Goal: Manage account settings

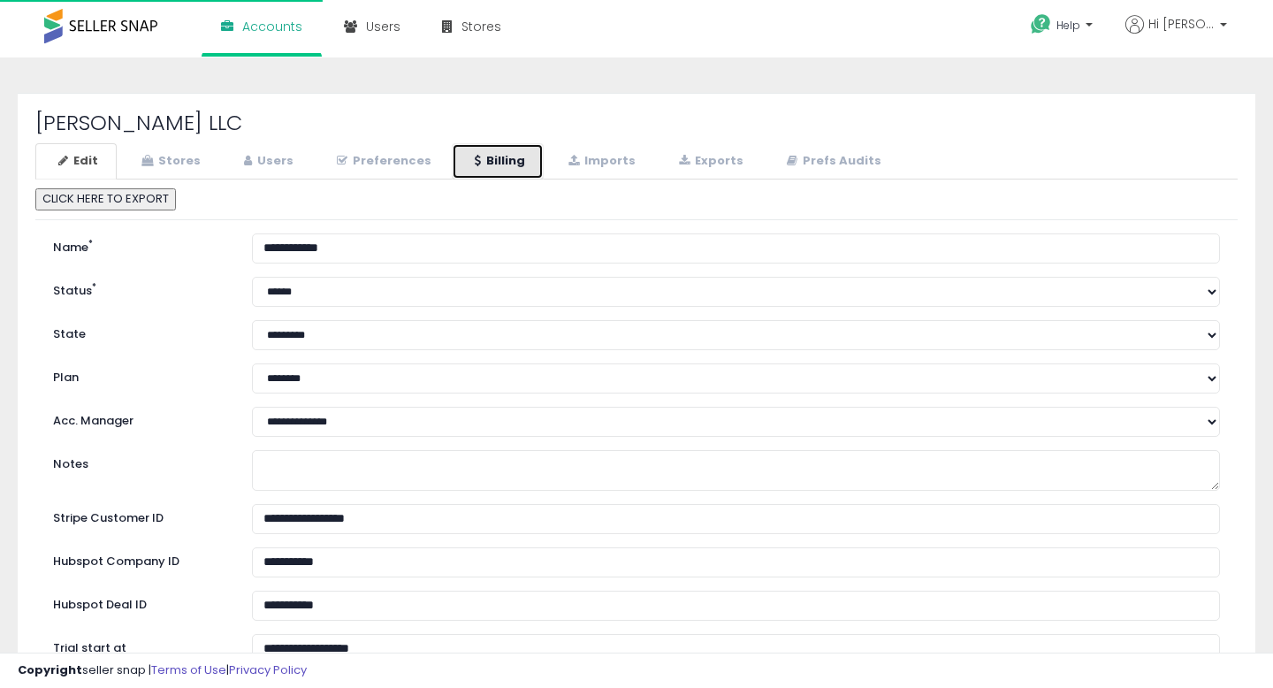
click at [464, 160] on link "Billing" at bounding box center [498, 161] width 92 height 36
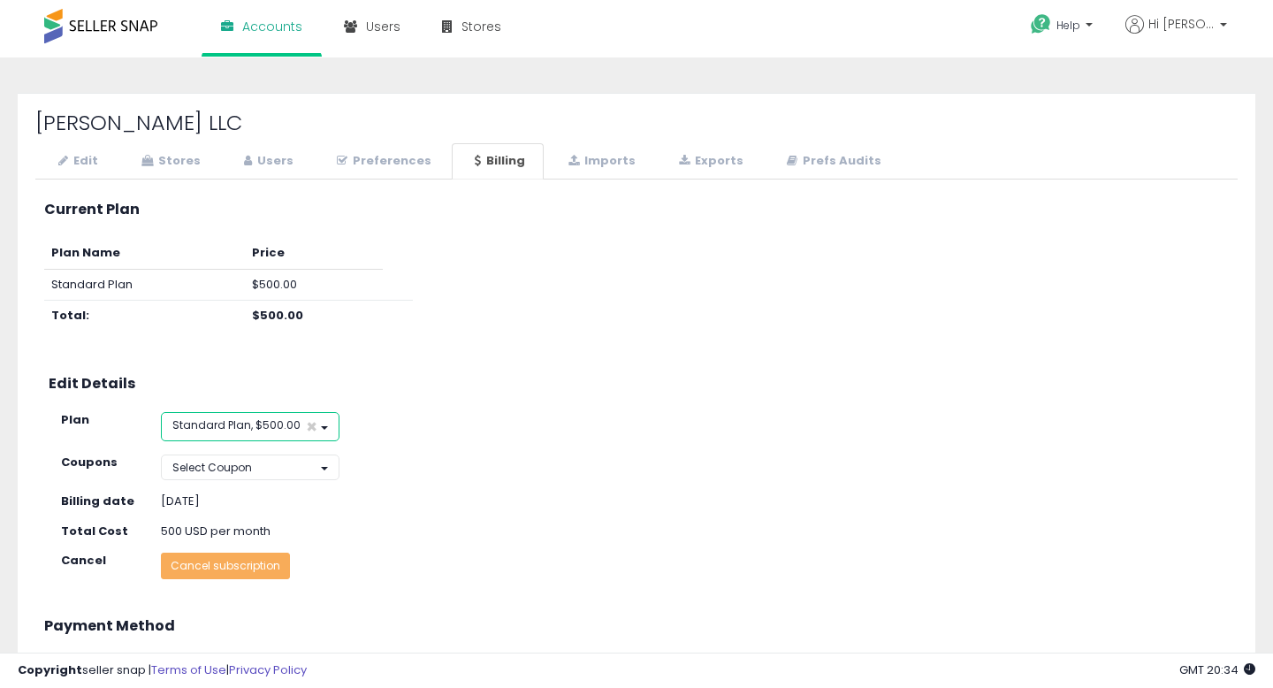
click at [275, 423] on span "Standard Plan, $500.00" at bounding box center [236, 424] width 128 height 15
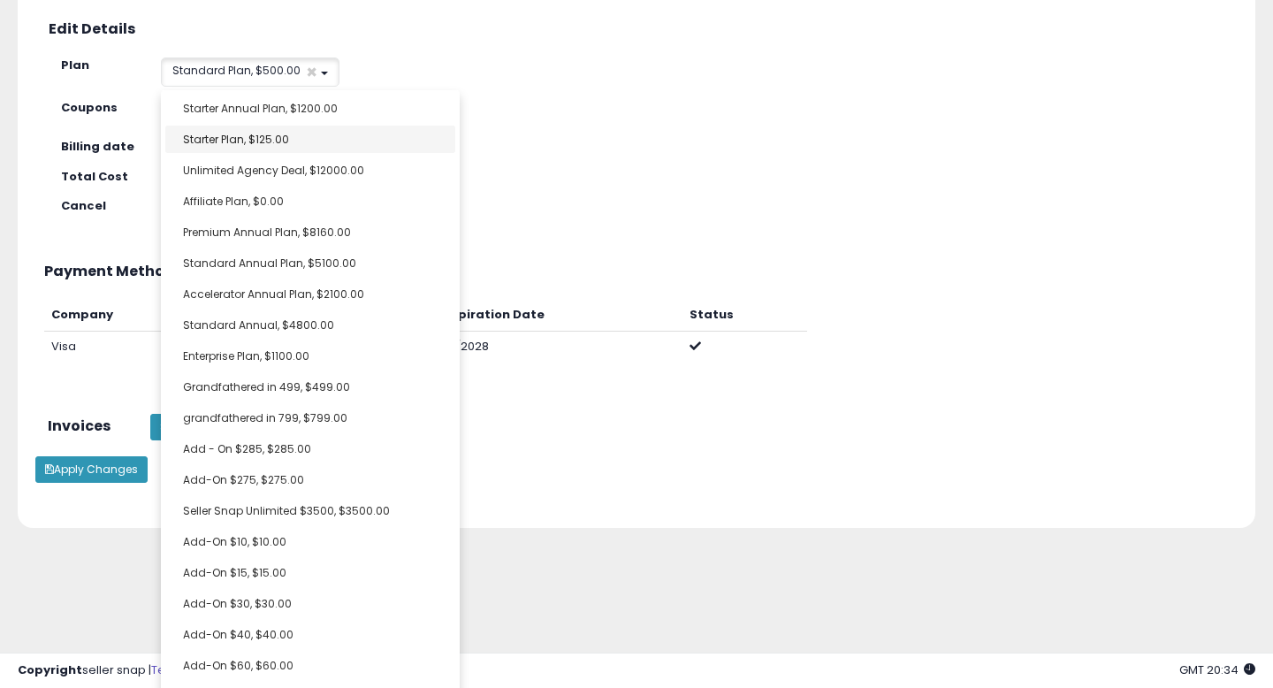
scroll to position [358, 0]
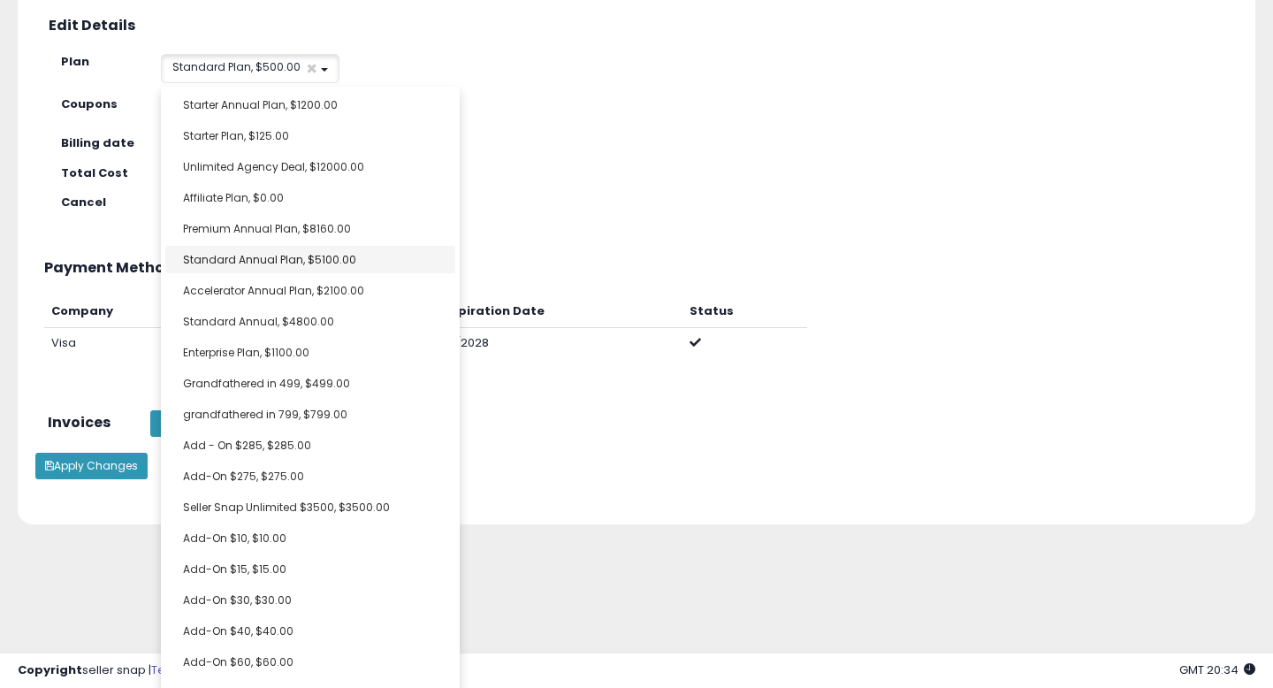
click at [276, 254] on ul "Starter Annual Plan, $1200.00 Starter Plan, $125.00 Unlimited Agency Deal, $120…" at bounding box center [310, 631] width 299 height 1088
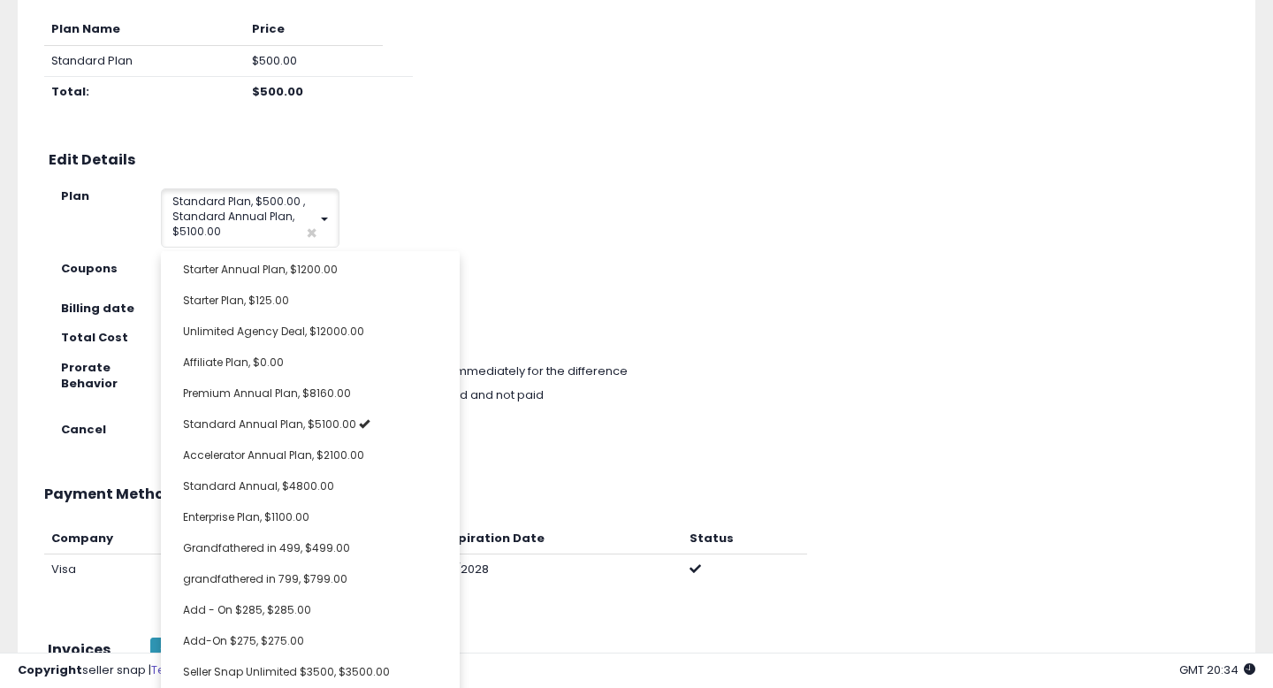
scroll to position [460, 0]
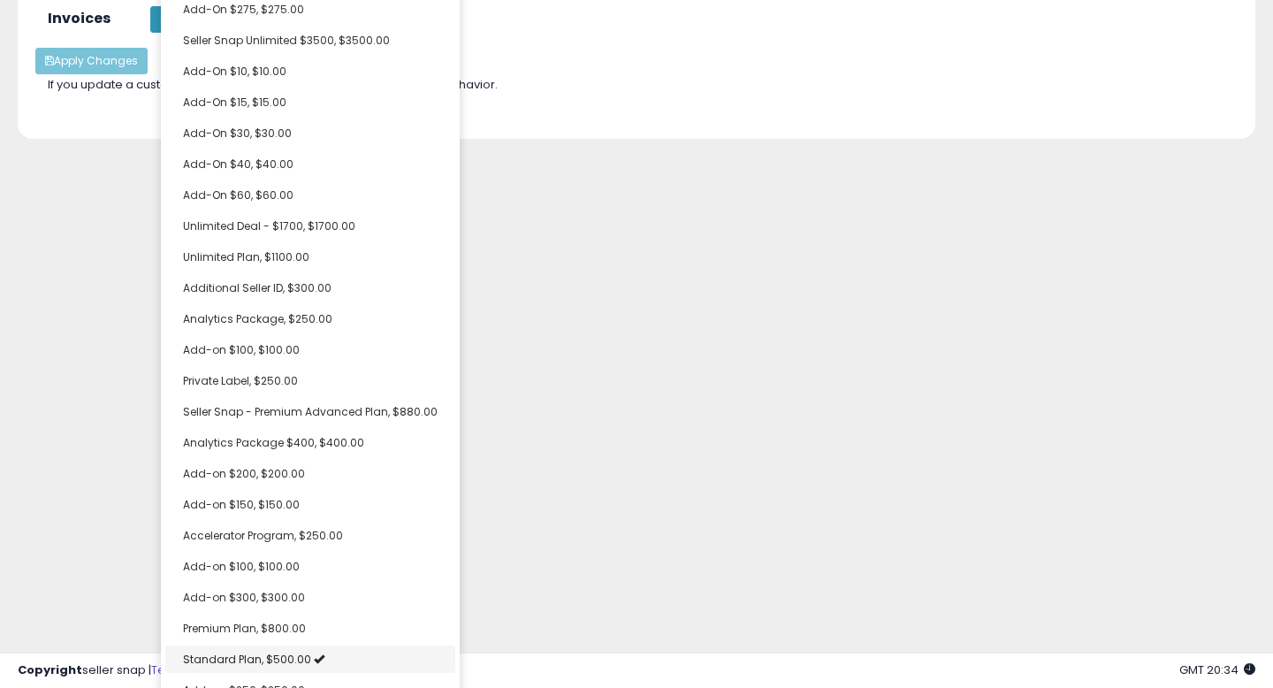
select select "**********"
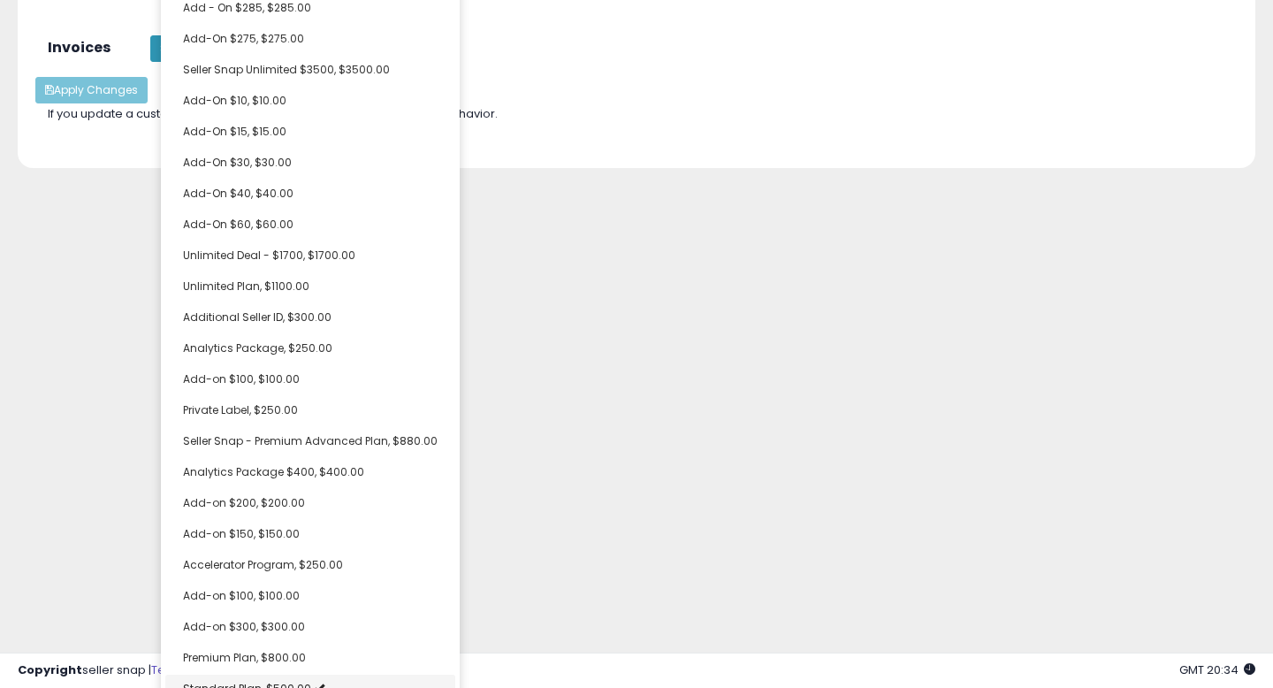
click at [280, 674] on link "Standard Plan, $500.00" at bounding box center [310, 687] width 290 height 27
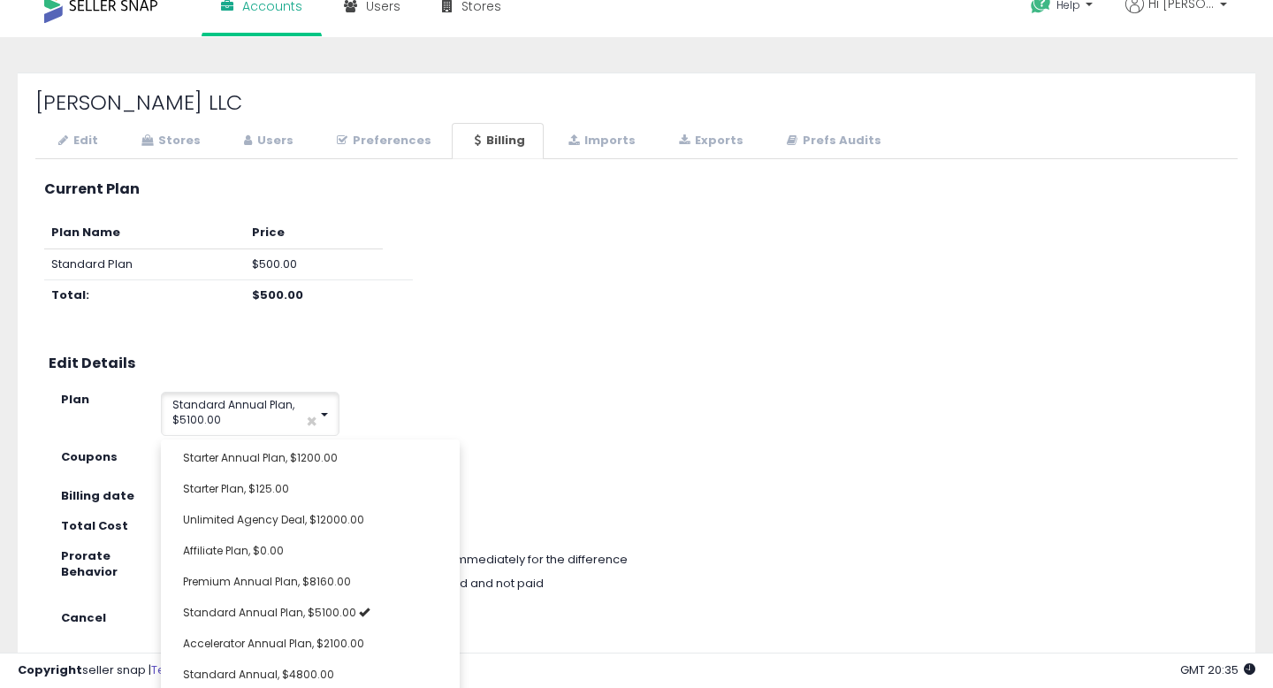
scroll to position [0, 0]
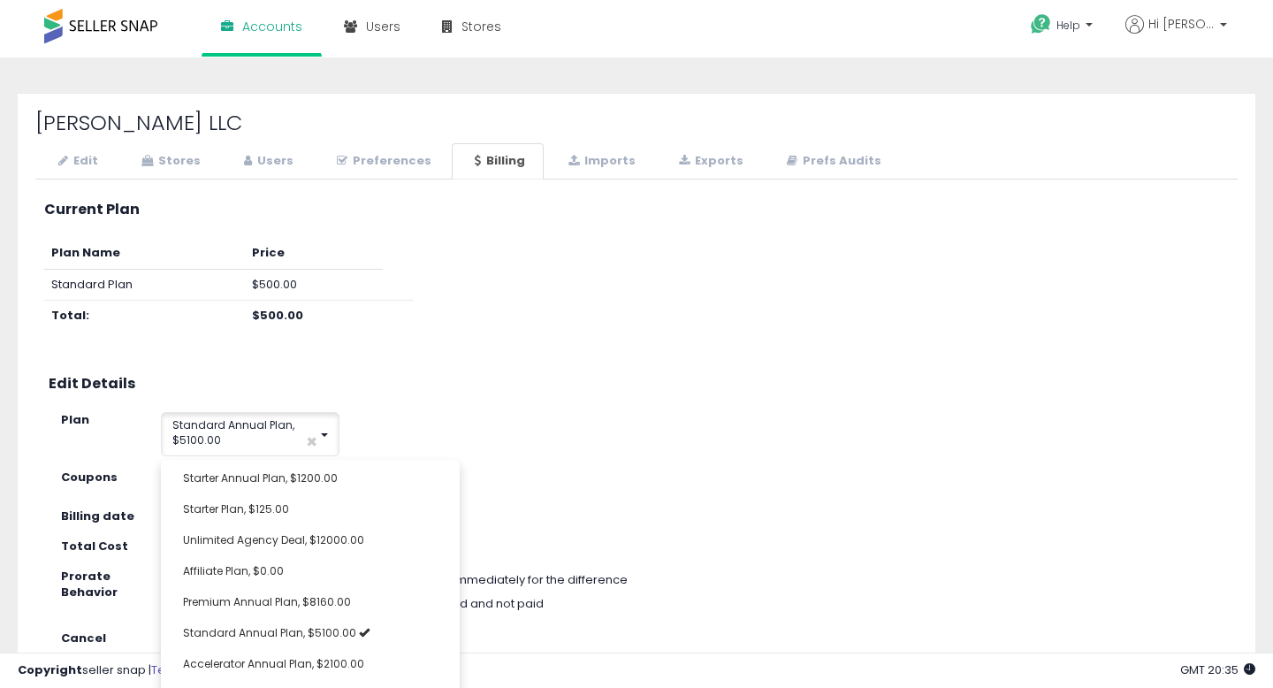
click at [650, 395] on div "Edit Details" at bounding box center [636, 385] width 1202 height 29
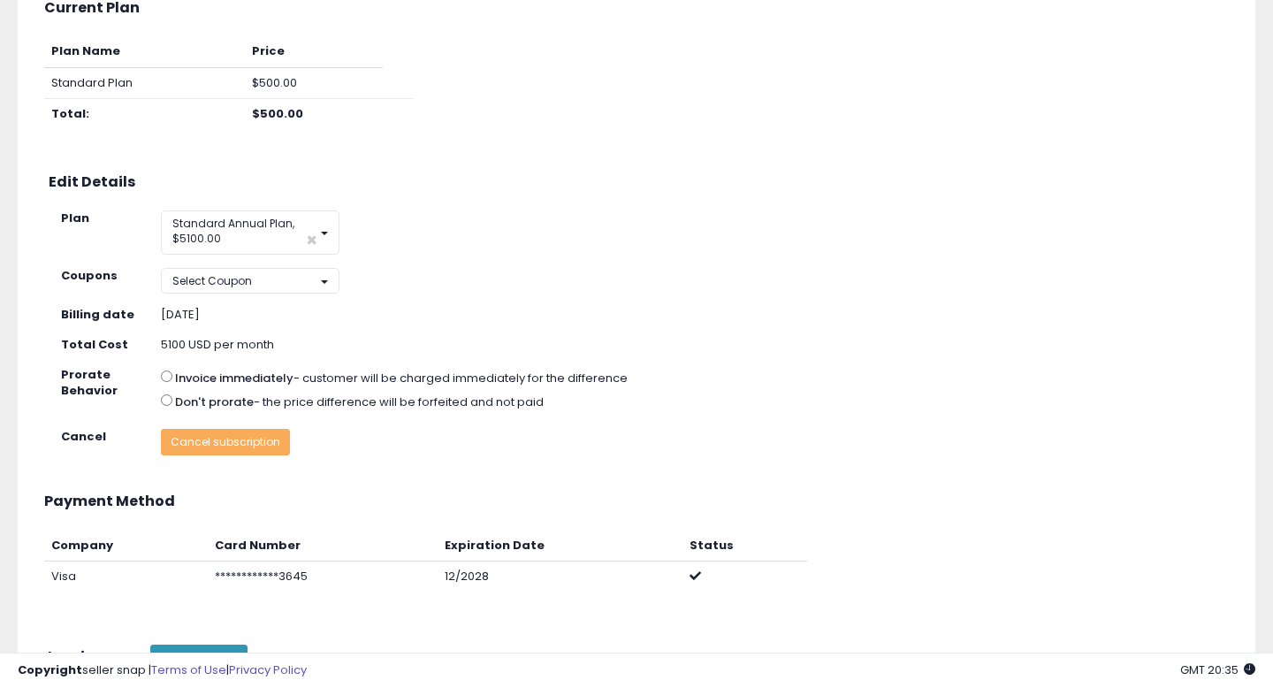
scroll to position [243, 0]
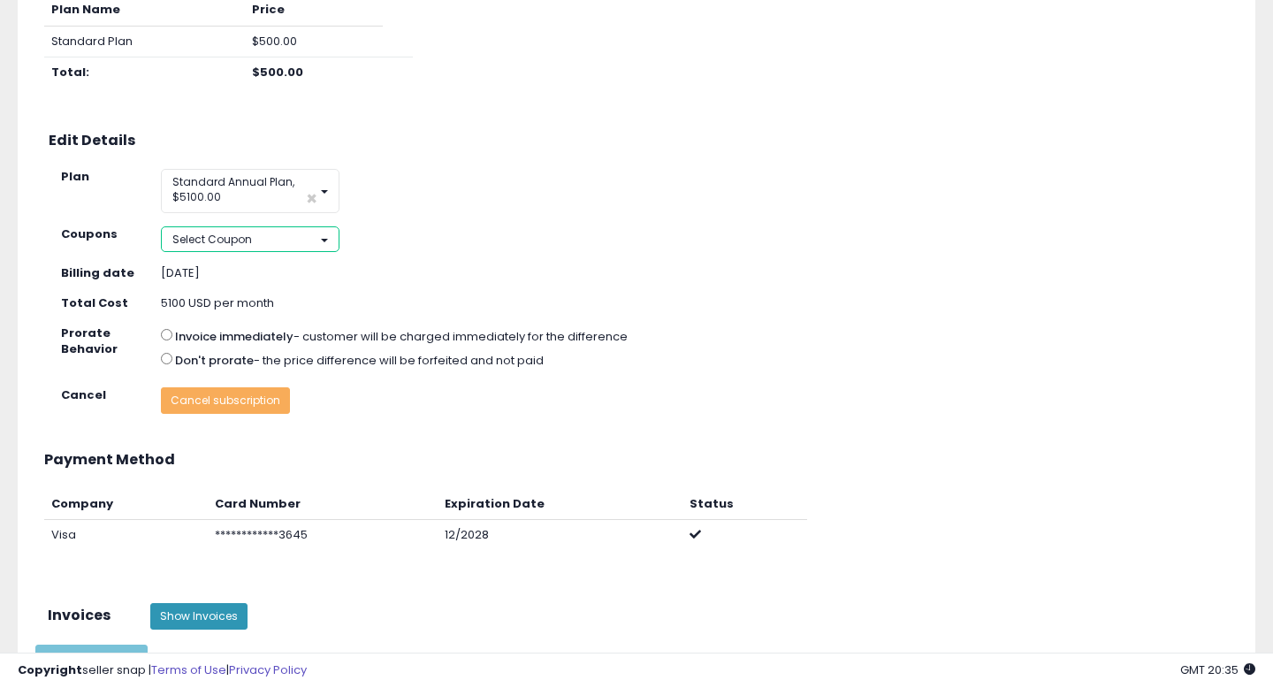
click at [322, 251] on button "Select Coupon" at bounding box center [250, 239] width 179 height 26
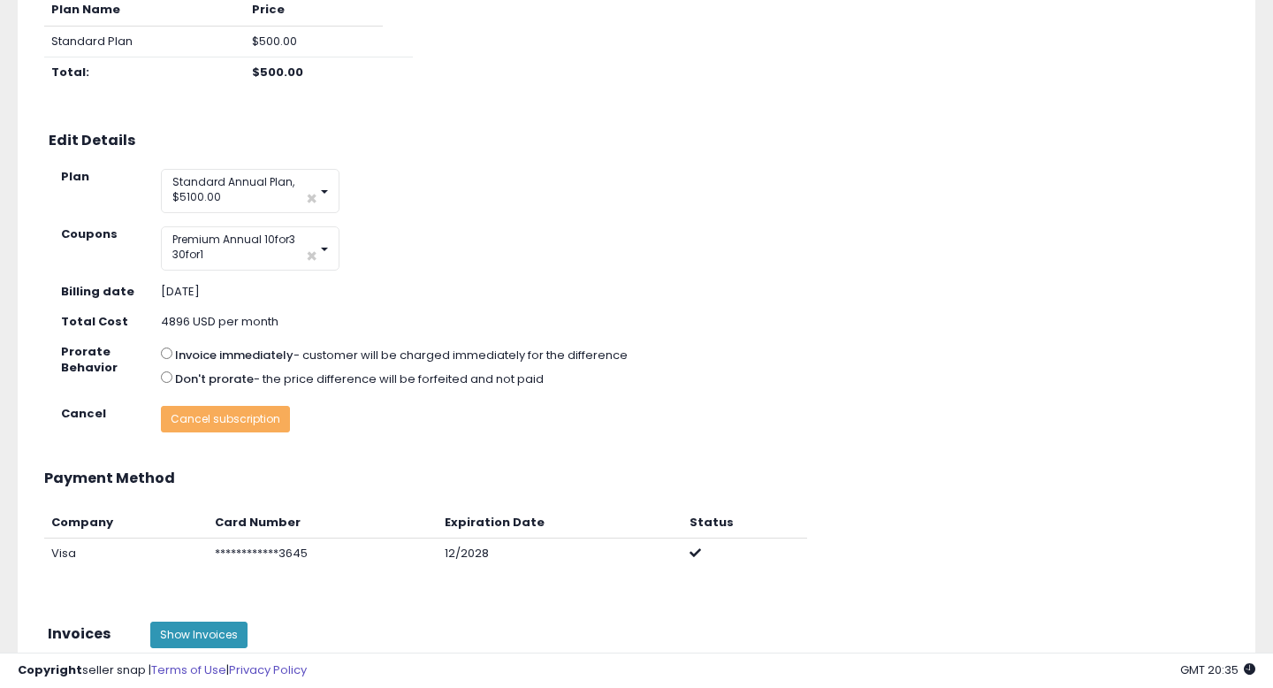
click at [263, 342] on div "**********" at bounding box center [636, 334] width 1202 height 778
click at [270, 252] on button "Premium Annual 10for3 30for1 ×" at bounding box center [250, 248] width 179 height 44
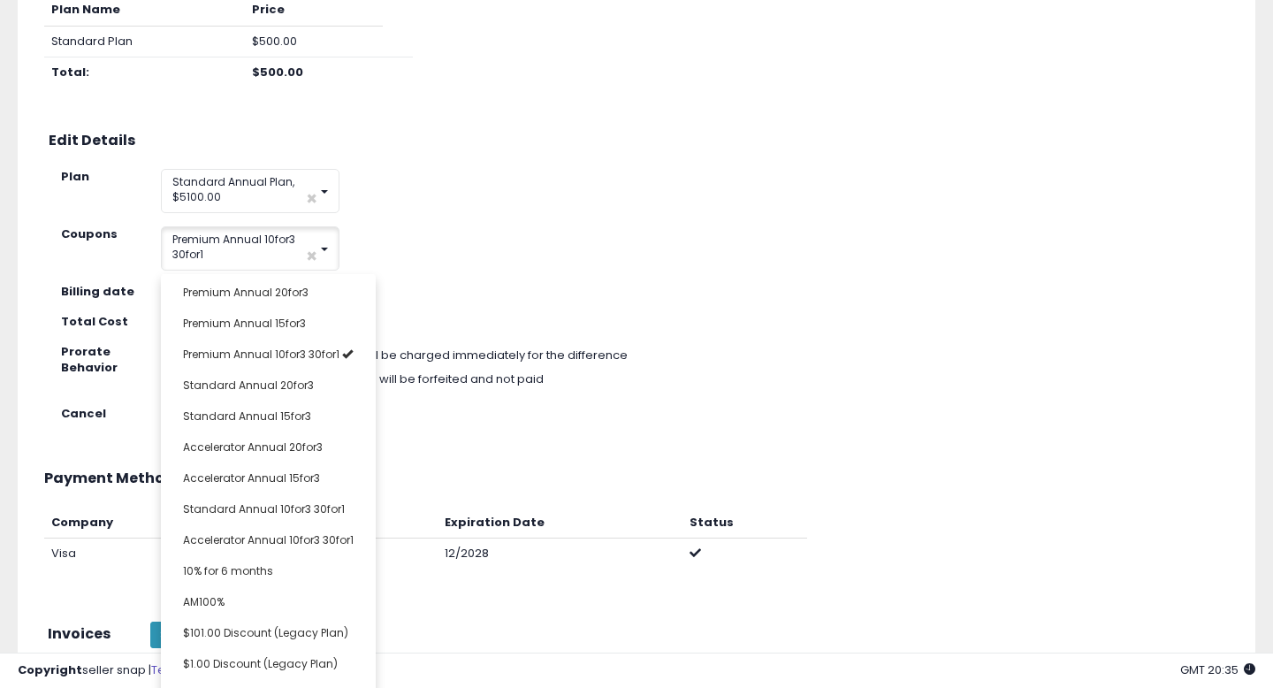
click at [296, 350] on div "**********" at bounding box center [636, 334] width 1202 height 778
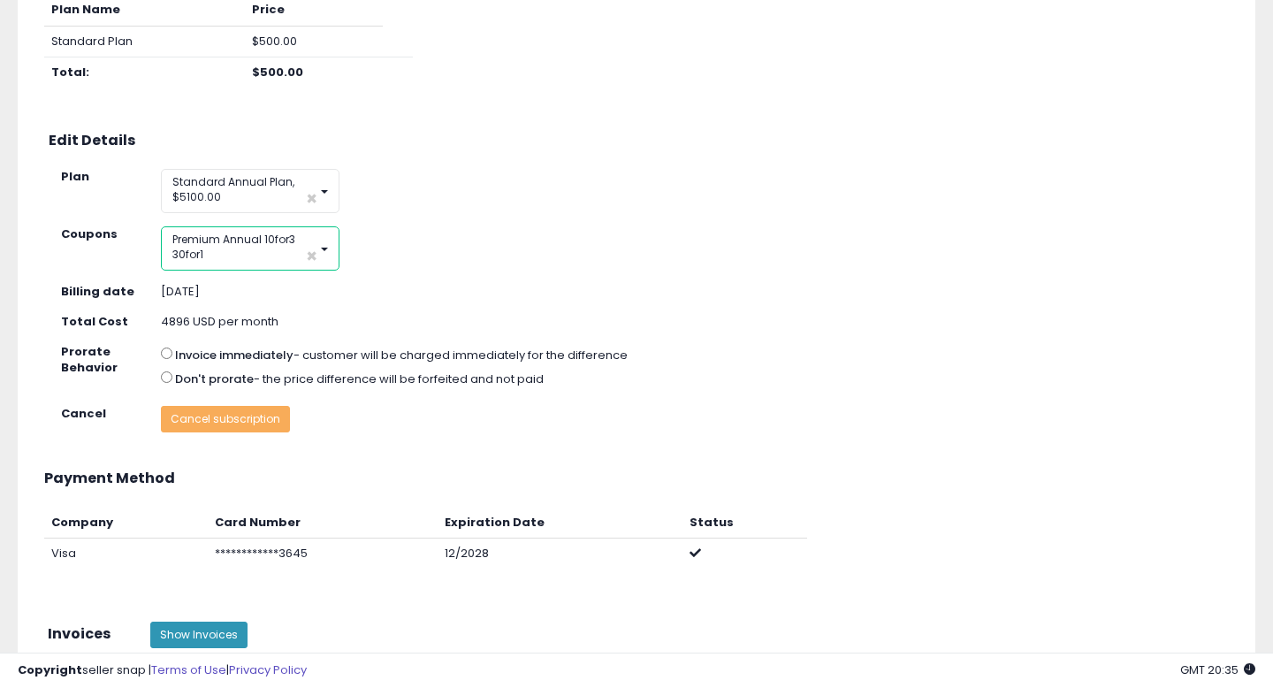
click at [266, 247] on button "Premium Annual 10for3 30for1 ×" at bounding box center [250, 248] width 179 height 44
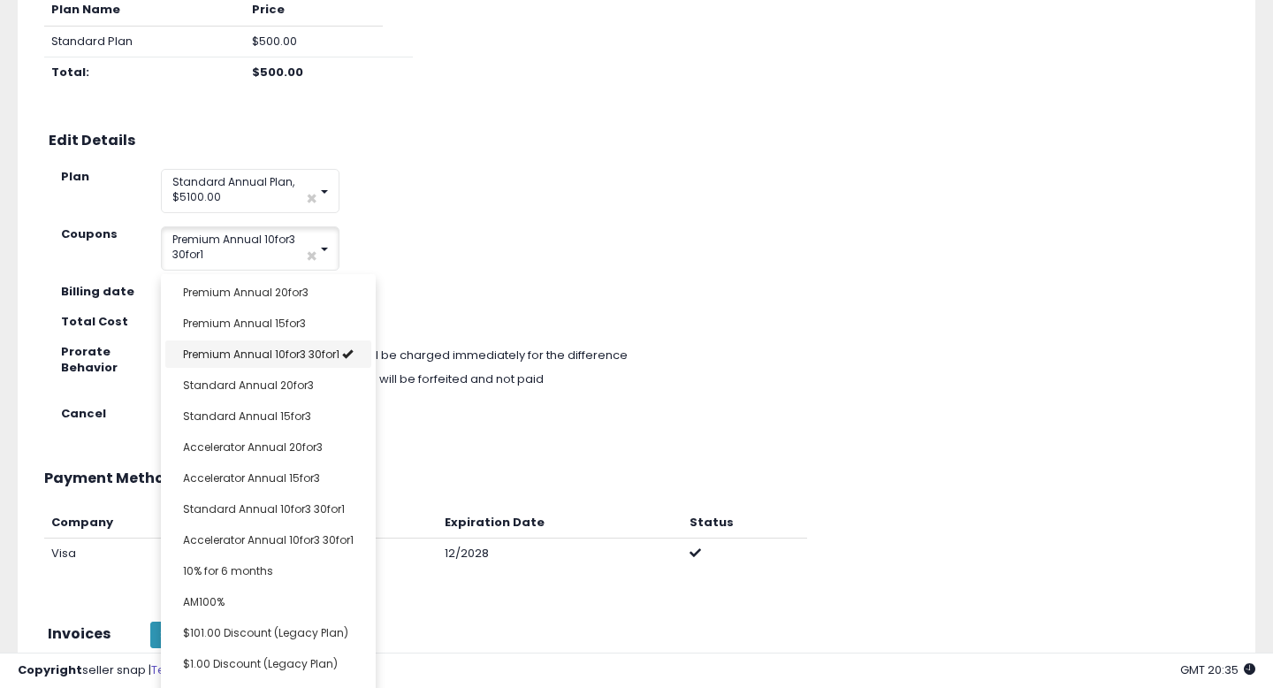
click at [339, 356] on div "**********" at bounding box center [636, 334] width 1202 height 778
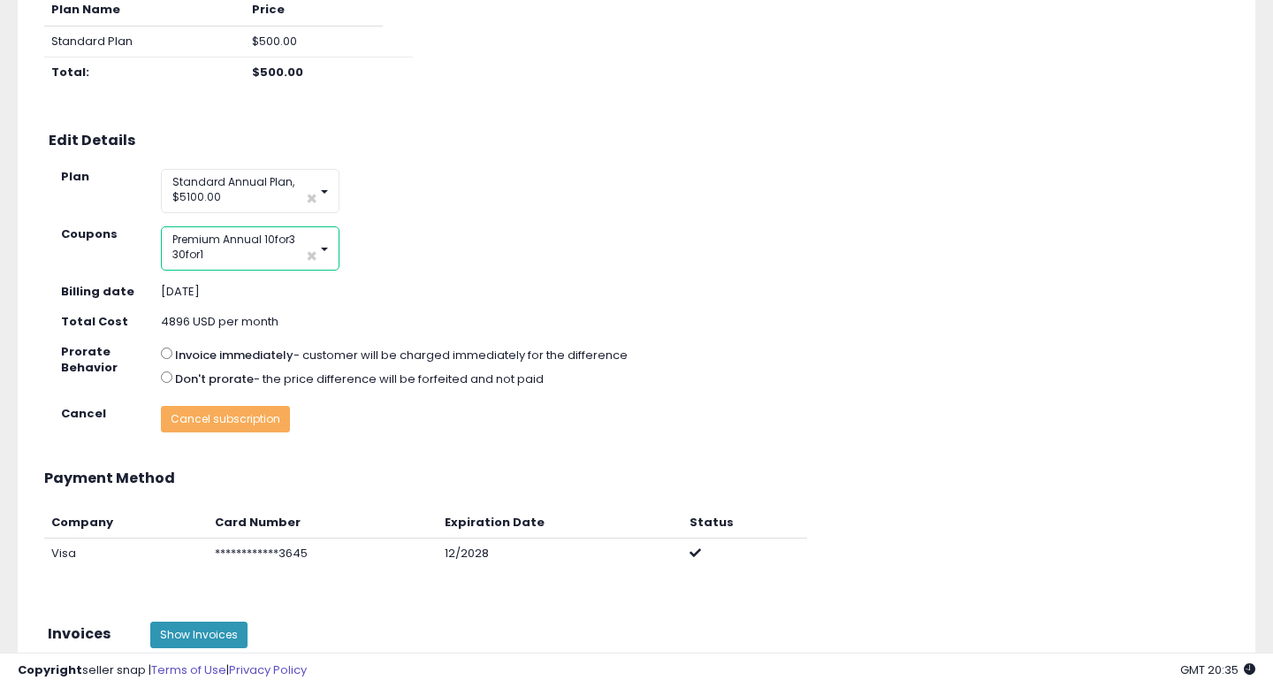
click at [278, 250] on button "Premium Annual 10for3 30for1 ×" at bounding box center [250, 248] width 179 height 44
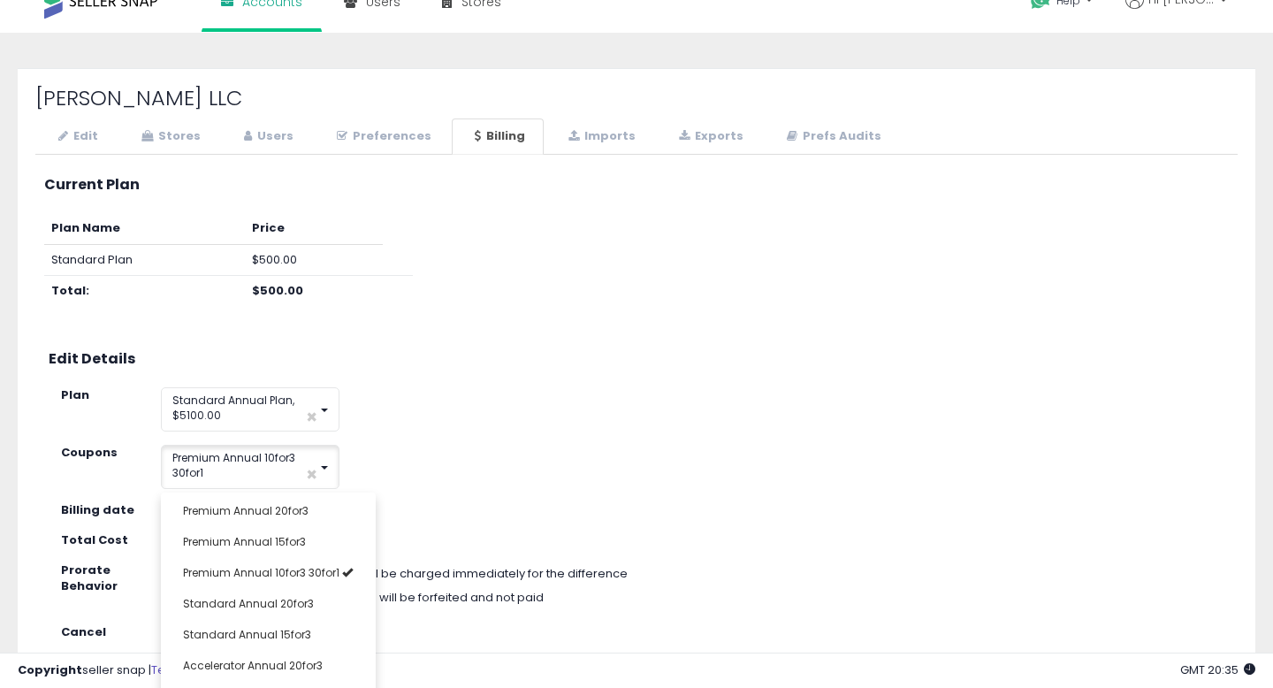
scroll to position [22, 0]
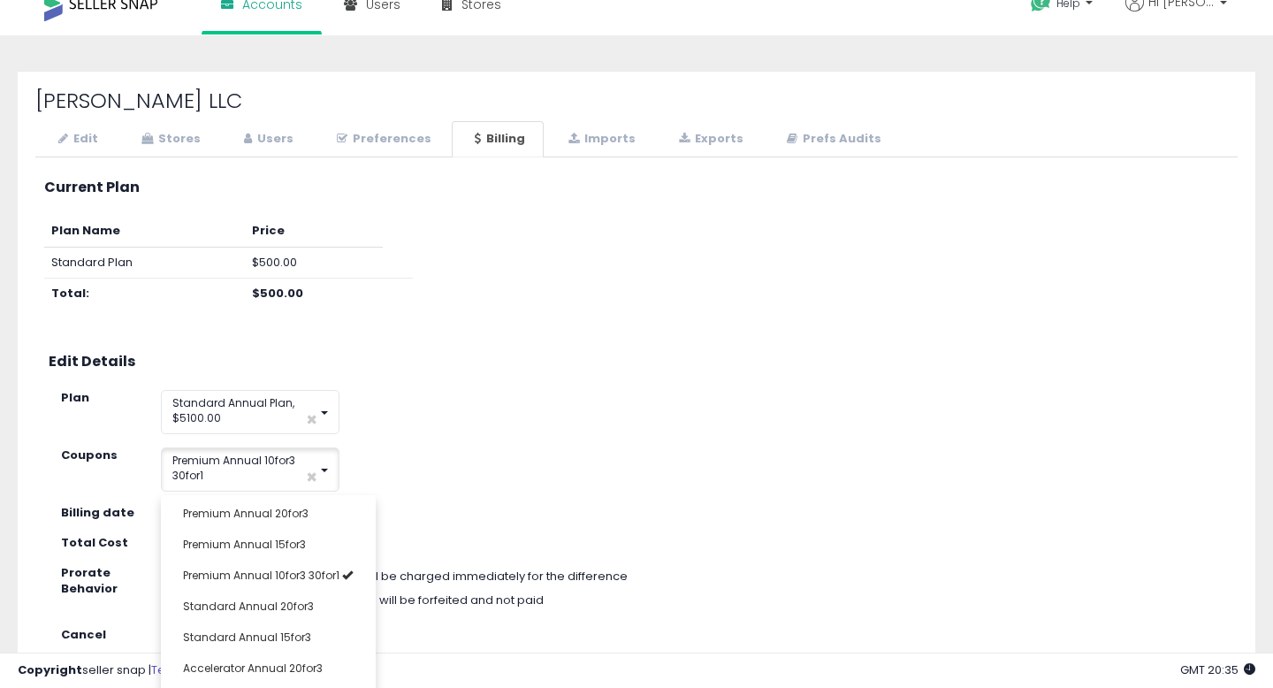
click at [552, 371] on div "Edit Details" at bounding box center [636, 363] width 1202 height 29
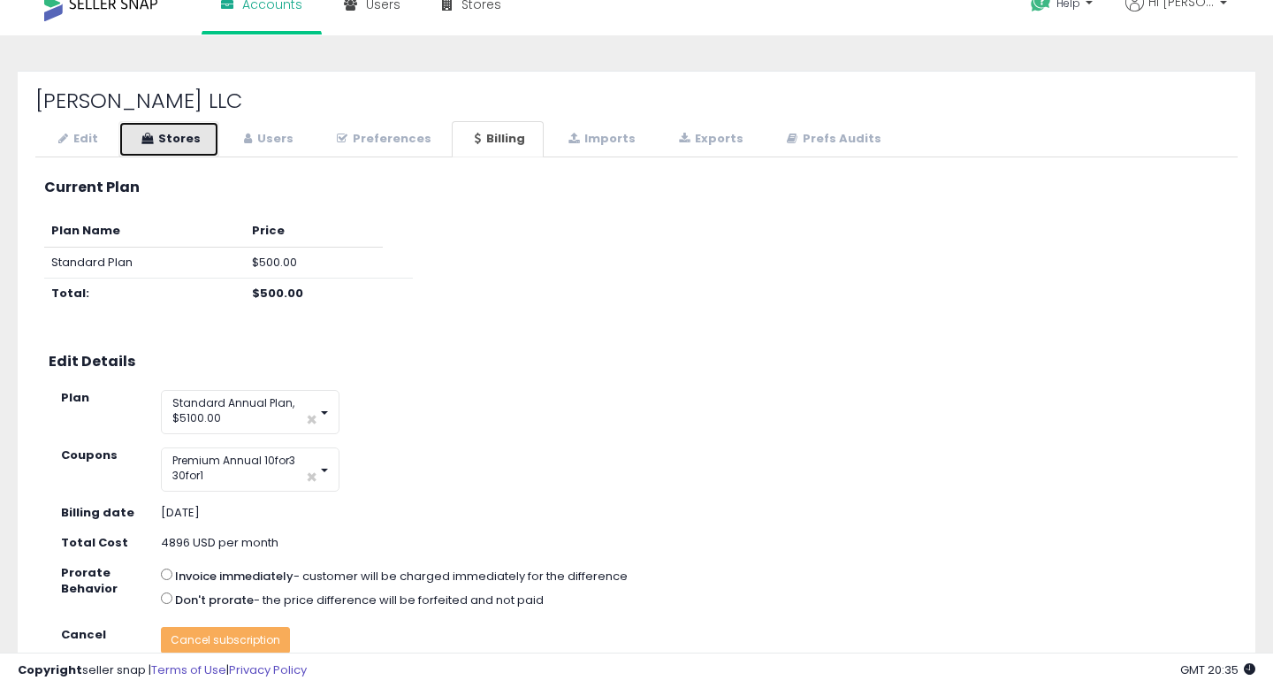
click at [191, 131] on link "Stores" at bounding box center [168, 139] width 101 height 36
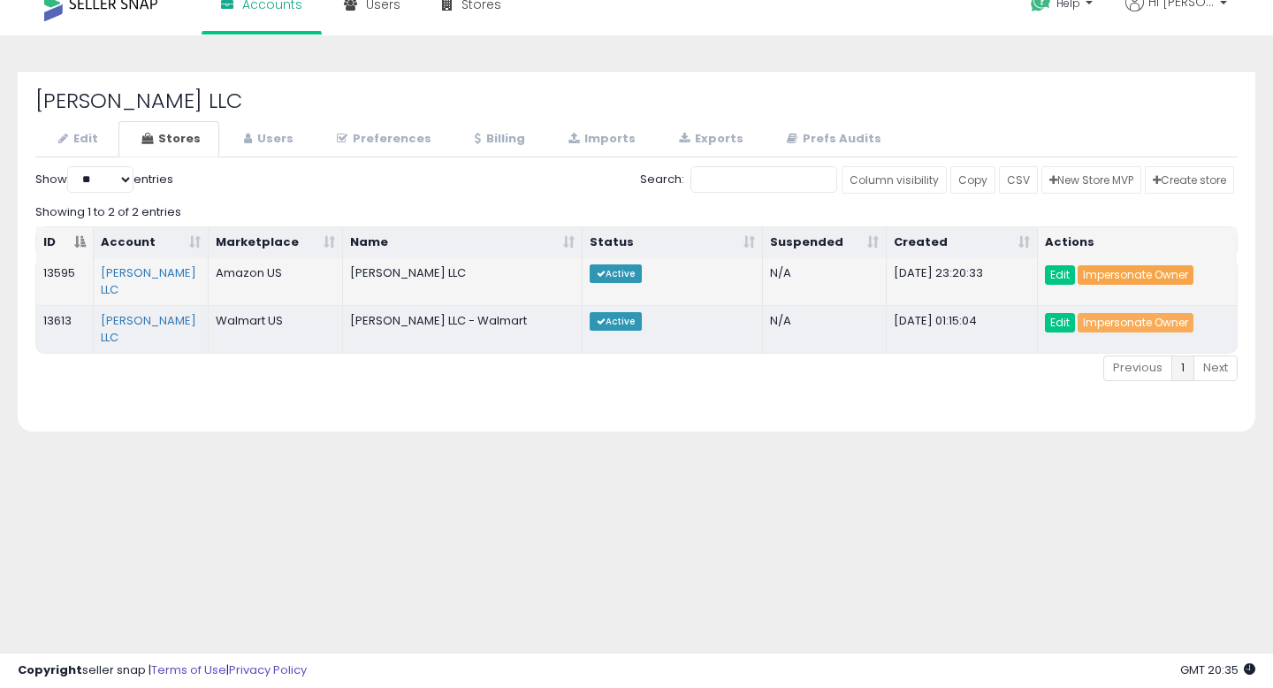
click at [1152, 276] on link "Impersonate Owner" at bounding box center [1135, 274] width 116 height 19
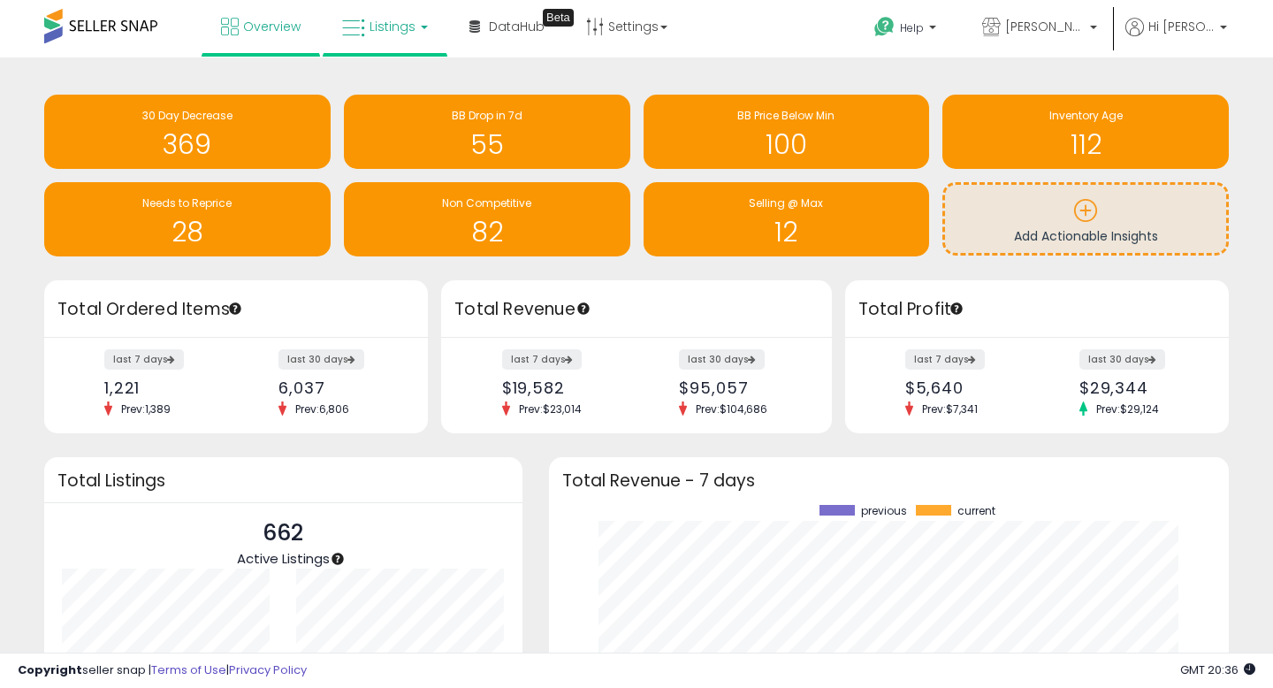
click at [427, 5] on link "Listings" at bounding box center [385, 26] width 112 height 53
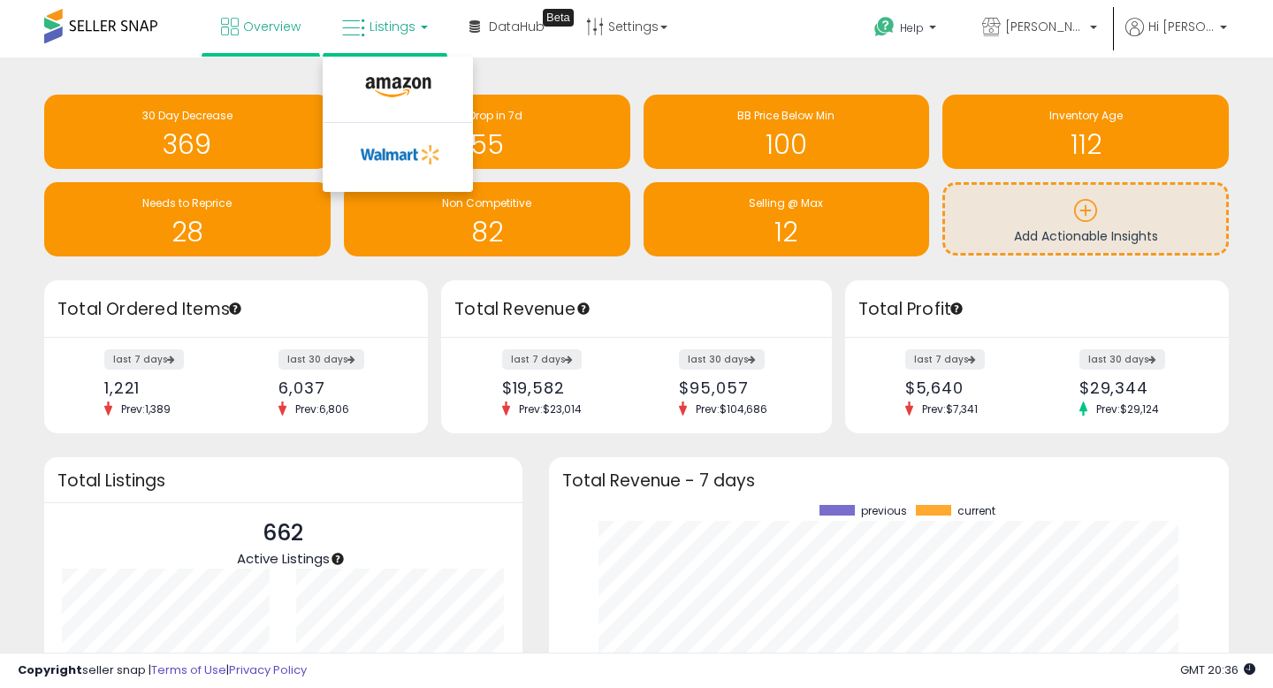
click at [634, 76] on div "Retrieving insights data.. 30 Day Decrease 369 BB Drop in 7d 55 BB Price Below …" at bounding box center [636, 177] width 1211 height 205
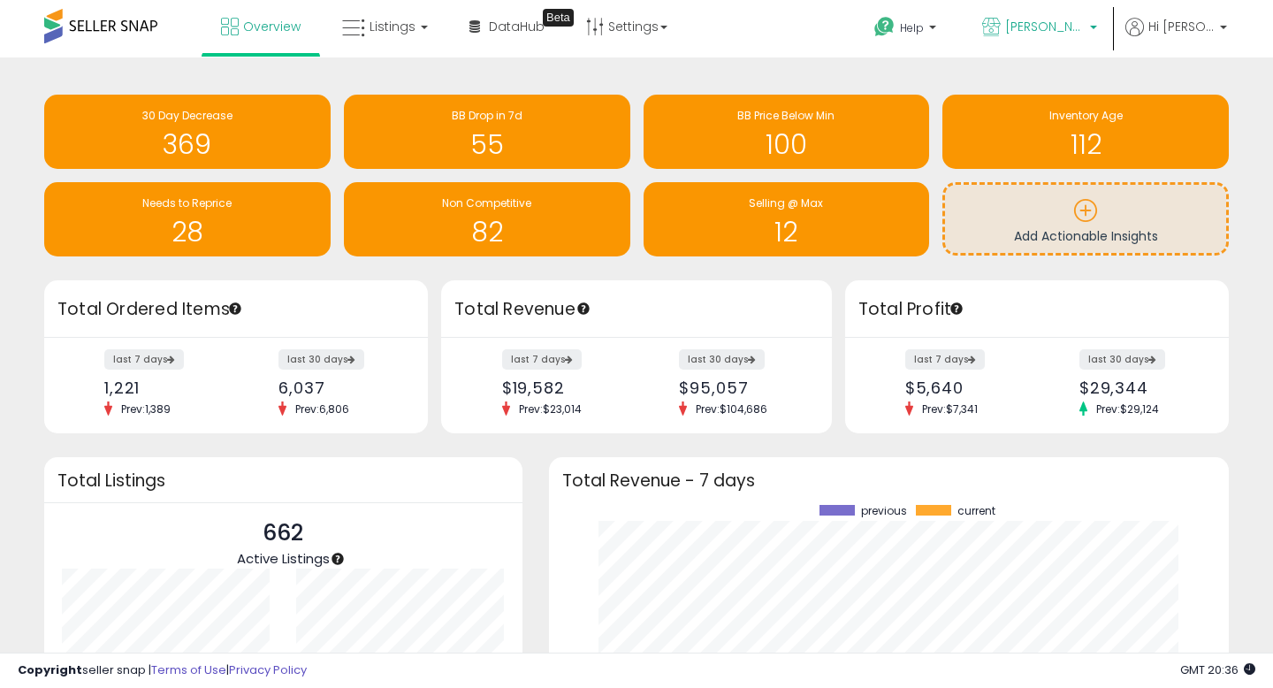
click at [1076, 34] on span "[PERSON_NAME] LLC" at bounding box center [1045, 27] width 80 height 18
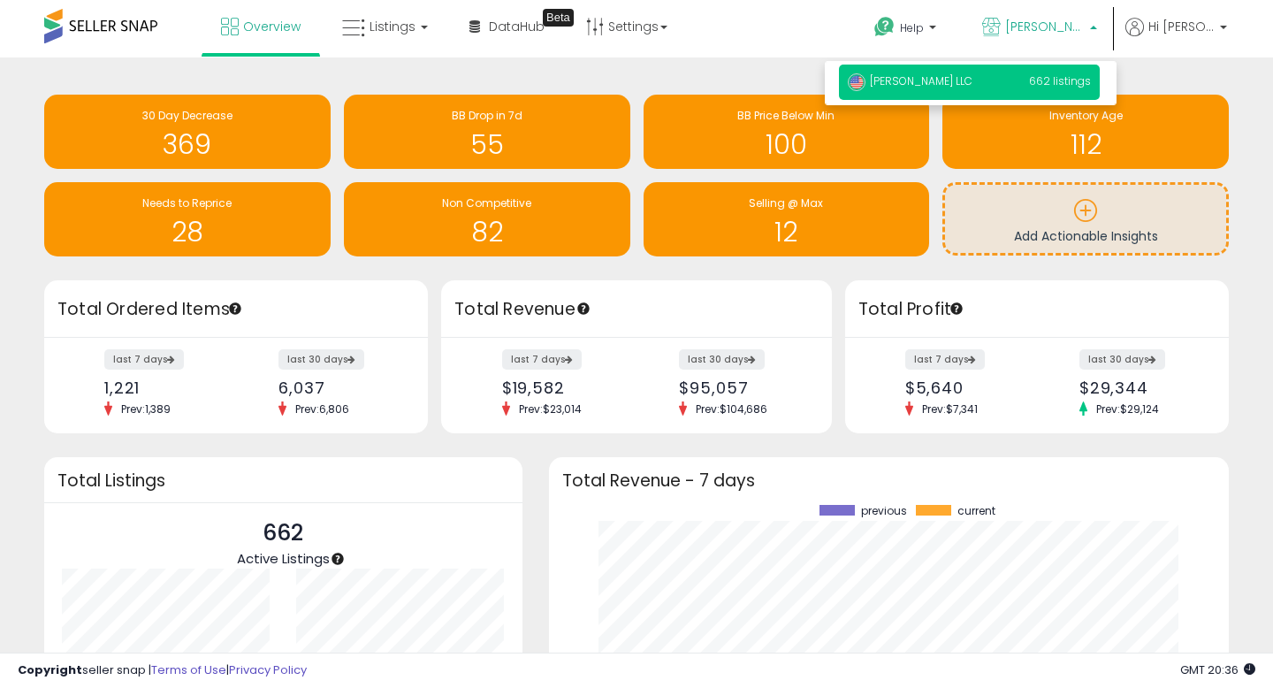
scroll to position [214, 0]
